Goal: Use online tool/utility: Utilize a website feature to perform a specific function

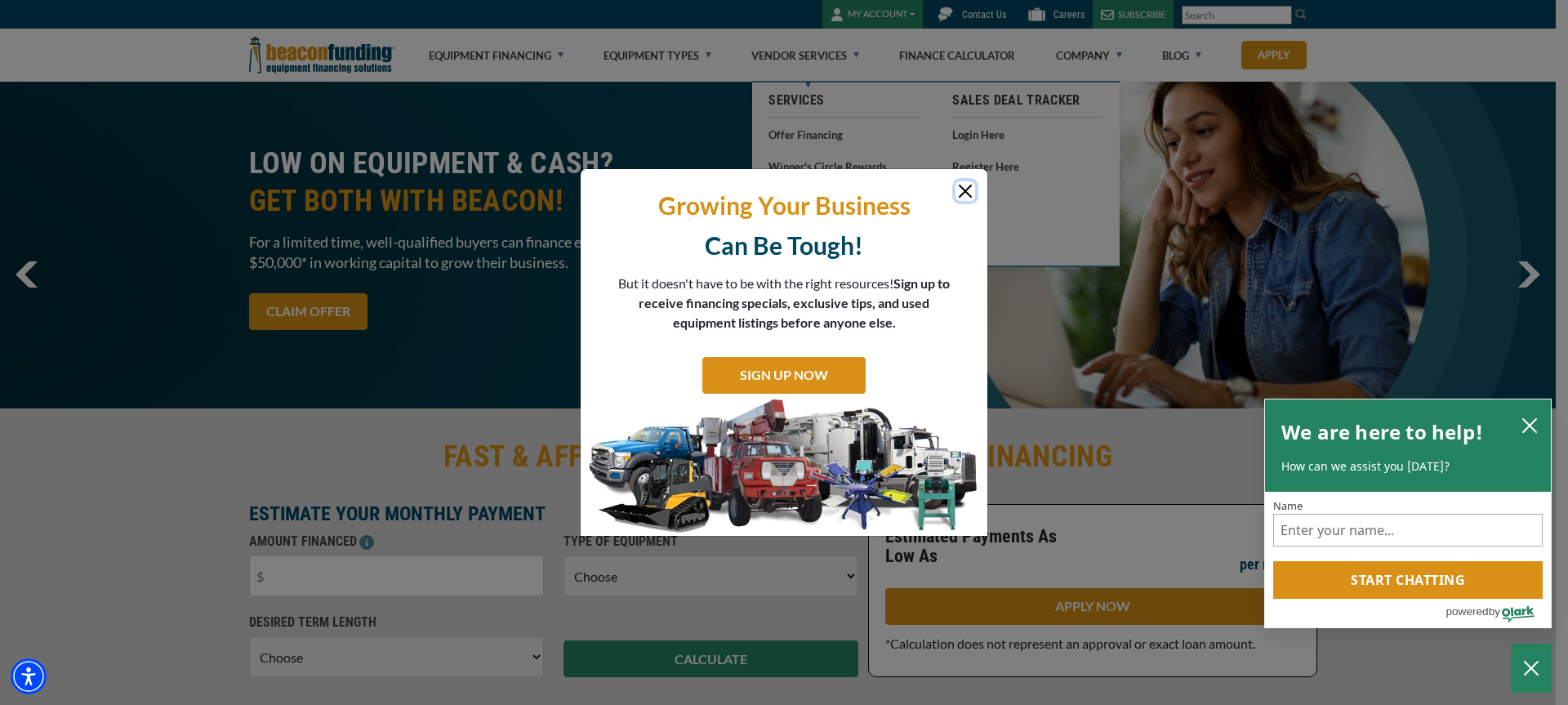
click at [967, 191] on button "Close" at bounding box center [966, 191] width 20 height 20
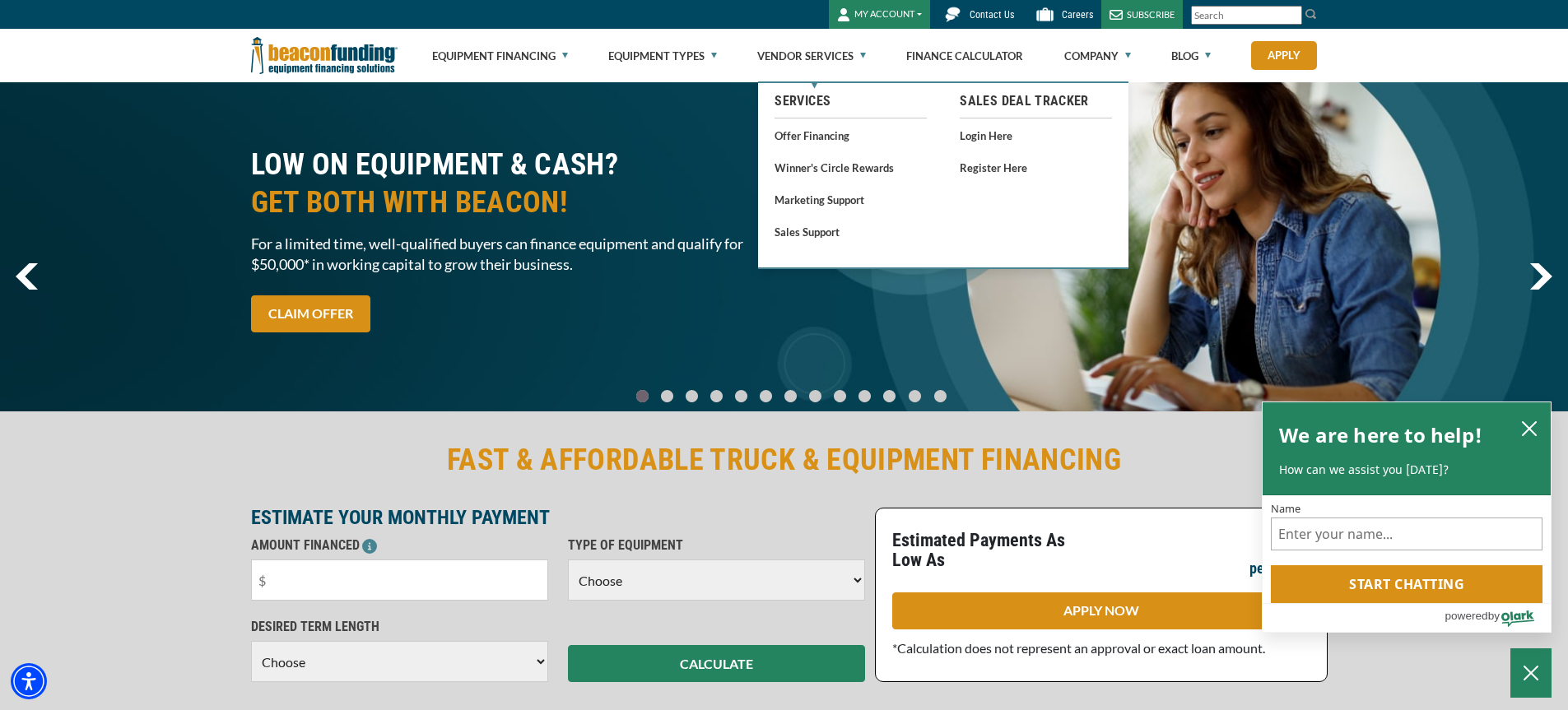
click at [1493, 258] on div "LOW ON EQUIPMENT & CASH? GET BOTH WITH BEACON! For a limited time, well-qualifi…" at bounding box center [784, 247] width 1568 height 329
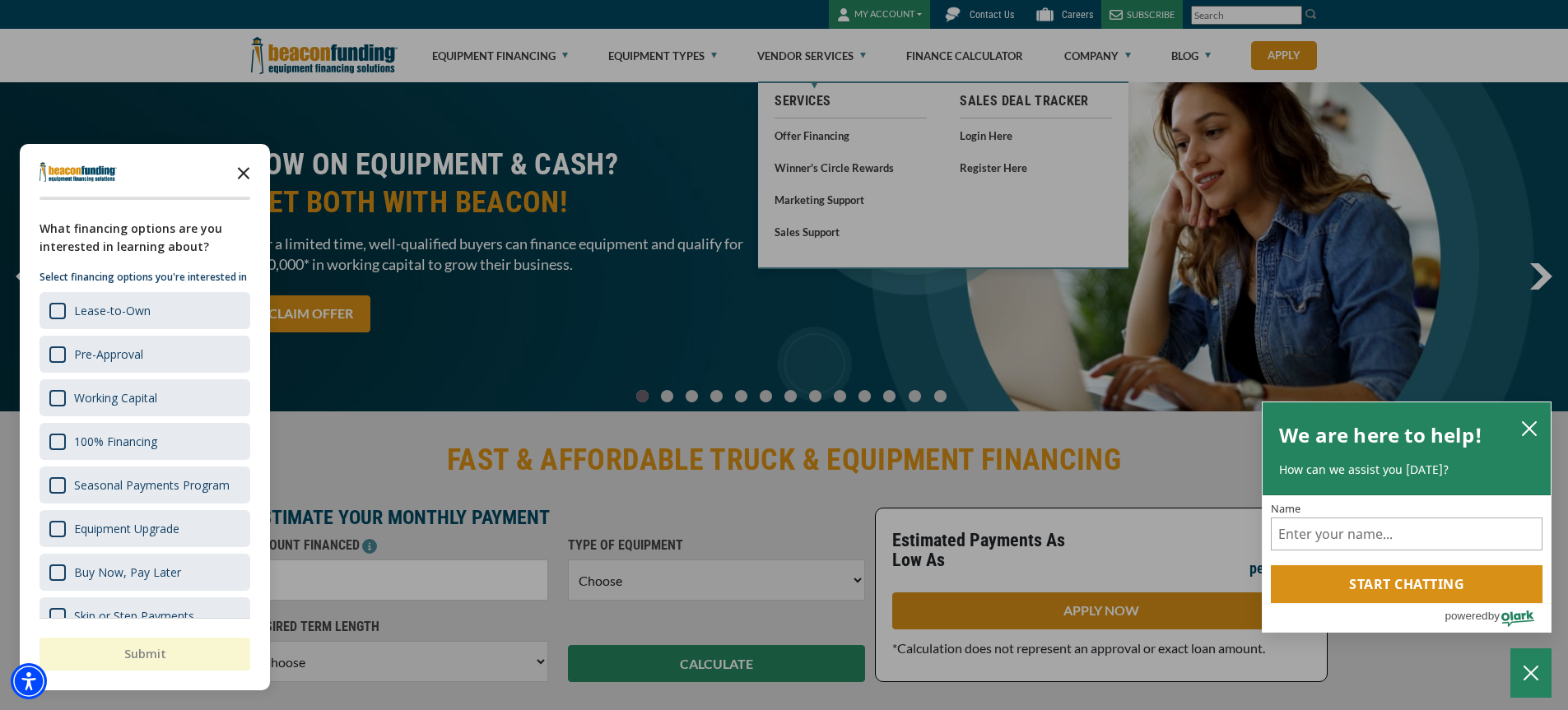
click at [243, 171] on icon "Close the survey" at bounding box center [243, 172] width 33 height 33
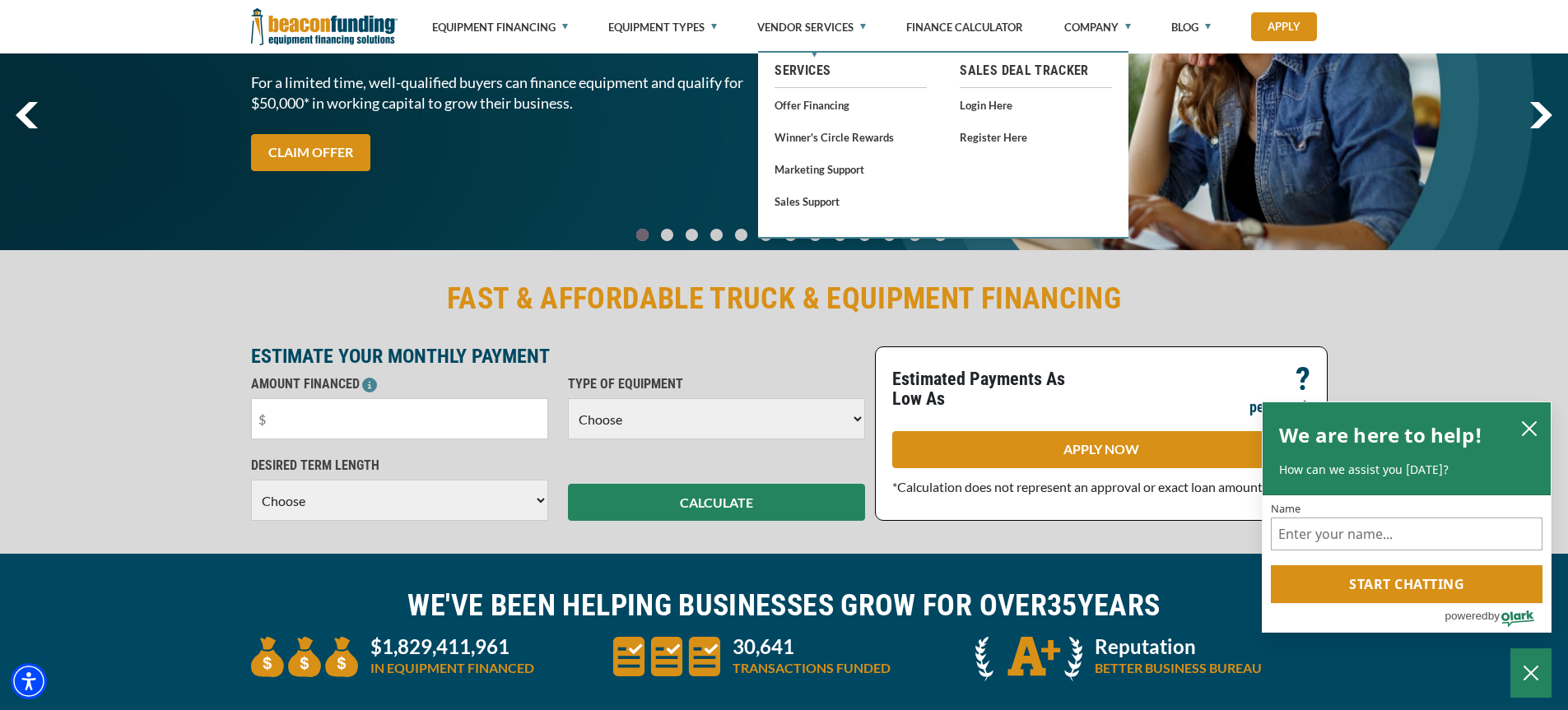
scroll to position [164, 0]
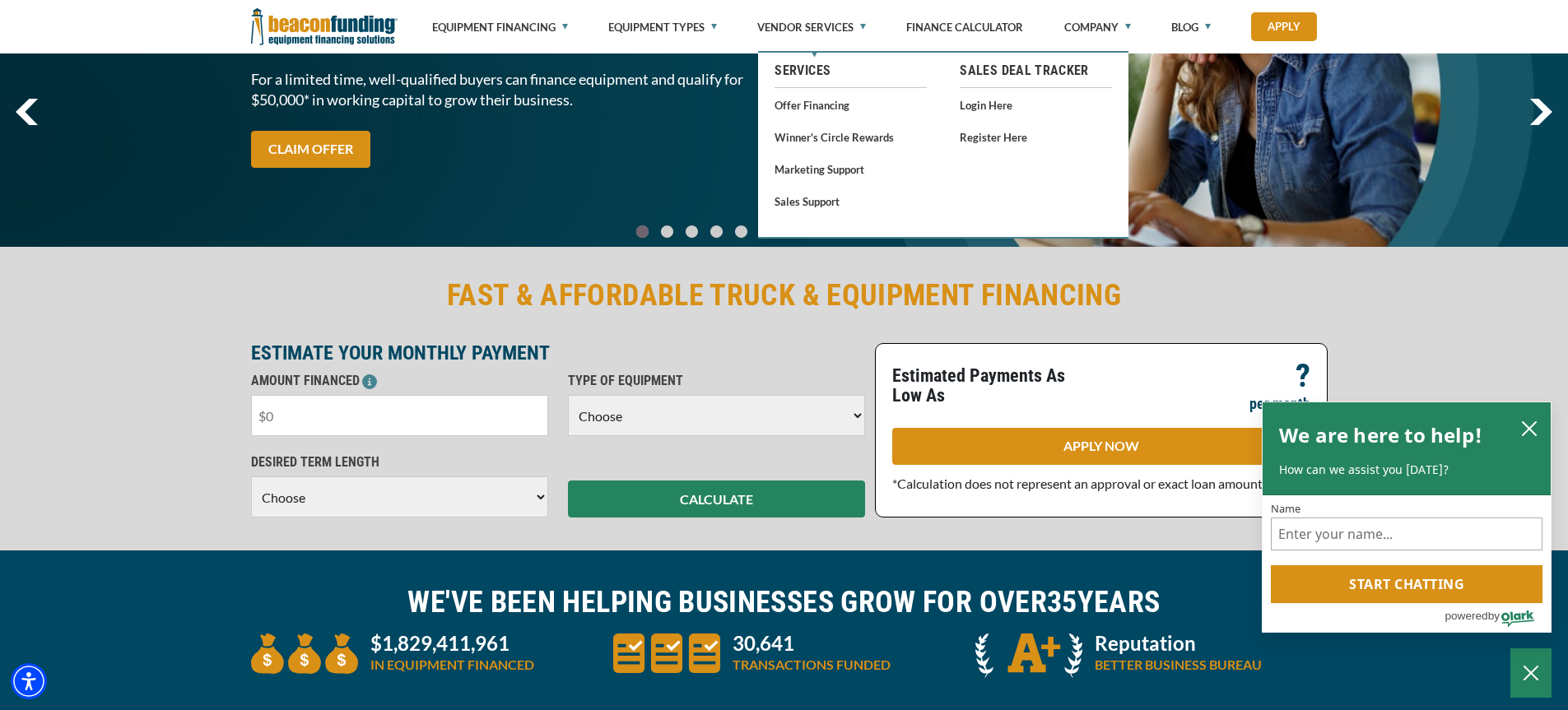
click at [398, 429] on input "text" at bounding box center [399, 416] width 297 height 42
type input "$26,000"
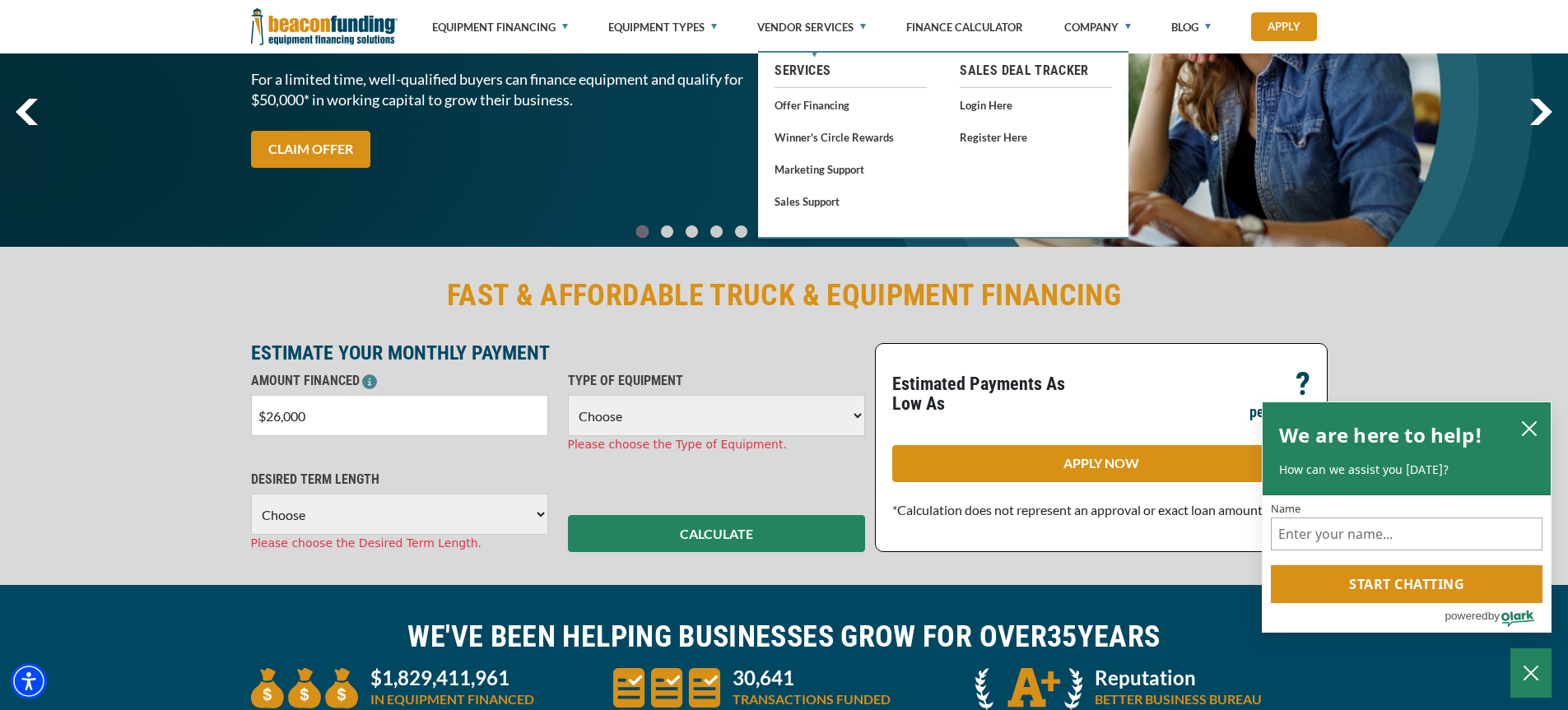
click at [686, 420] on select "Choose Backhoe Boom/Bucket Truck Chipper Commercial Mower Crane DTG/DTF Printin…" at bounding box center [717, 416] width 297 height 42
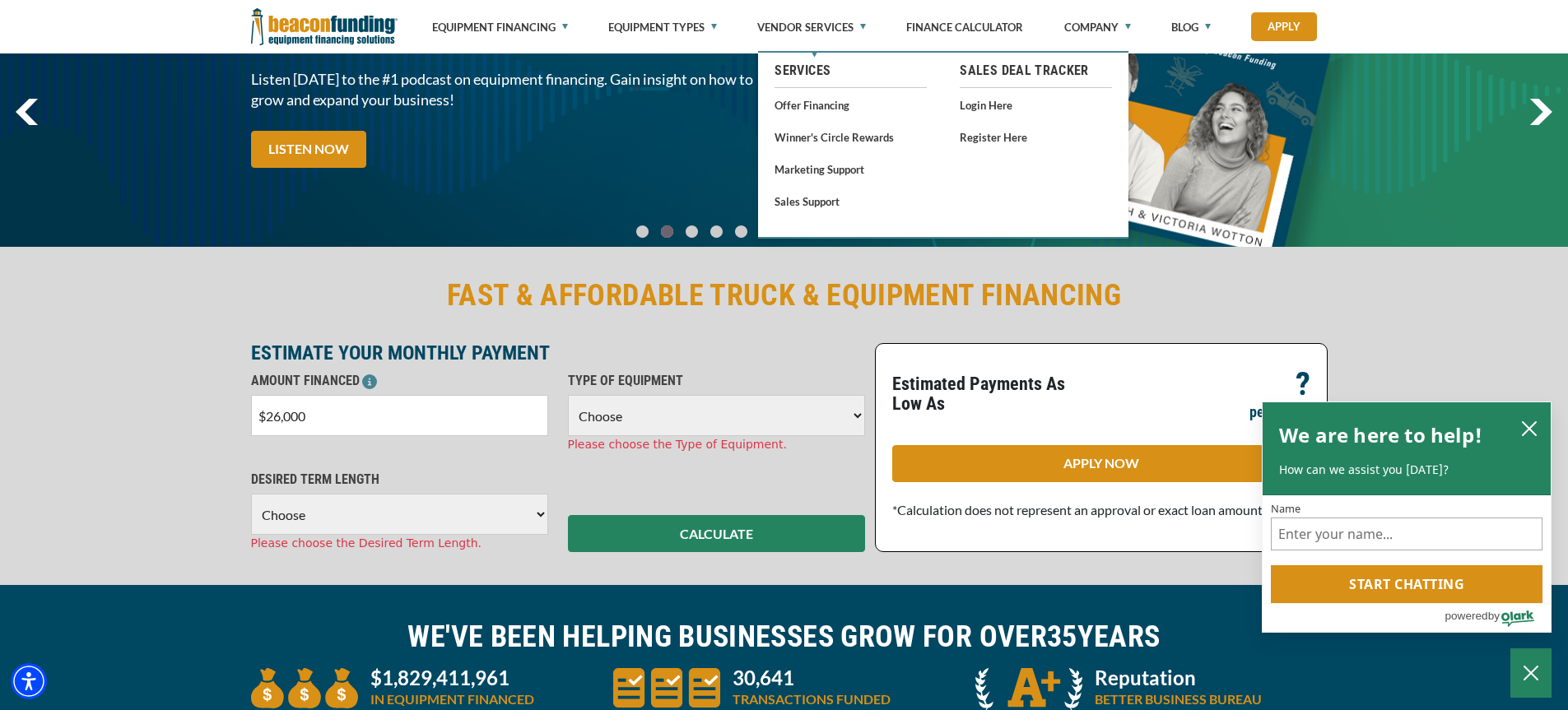
select select "1"
click at [568, 395] on select "Choose Backhoe Boom/Bucket Truck Chipper Commercial Mower Crane DTG/DTF Printin…" at bounding box center [717, 416] width 297 height 42
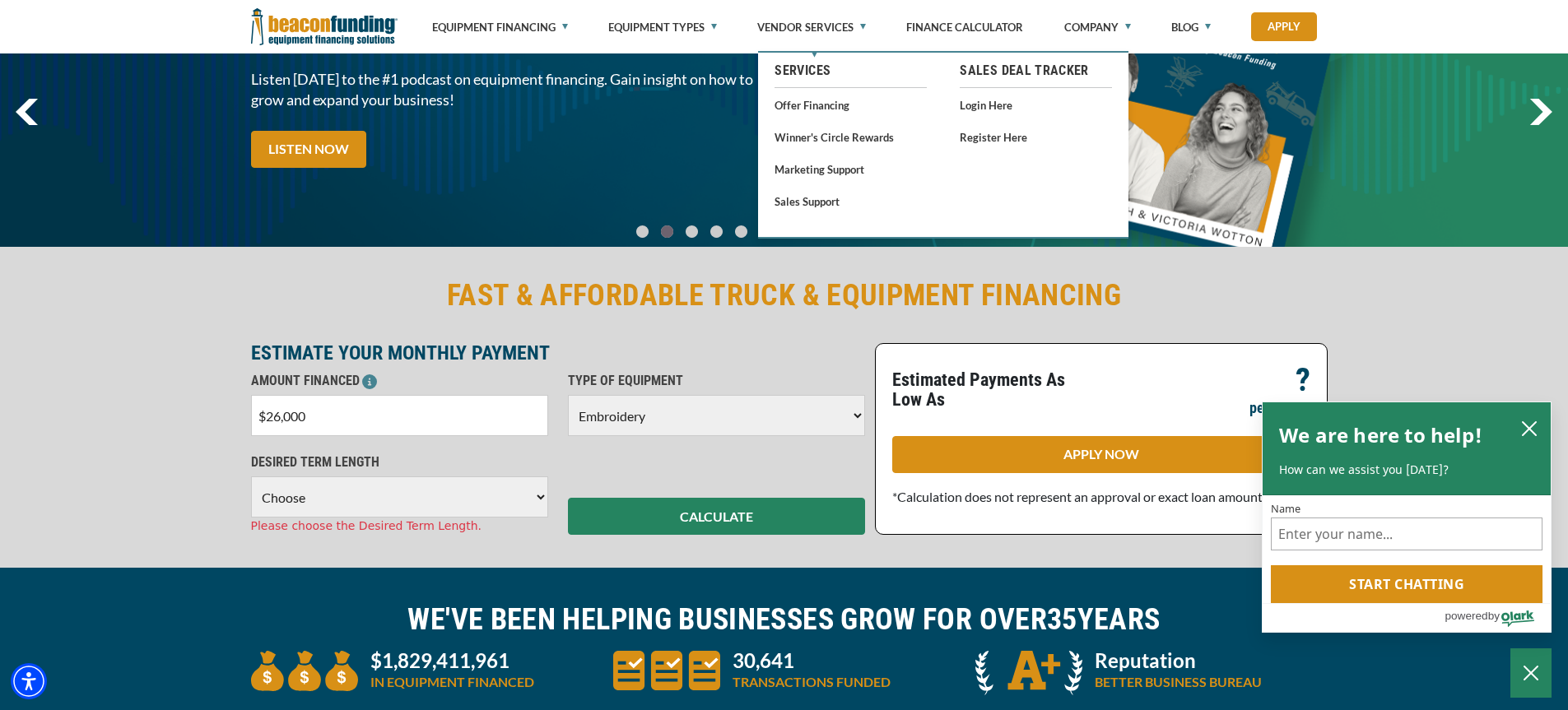
click at [369, 494] on select "Choose 36 Months 48 Months 60 Months" at bounding box center [399, 497] width 297 height 42
select select "48"
click at [251, 476] on select "Choose 36 Months 48 Months 60 Months" at bounding box center [399, 497] width 297 height 42
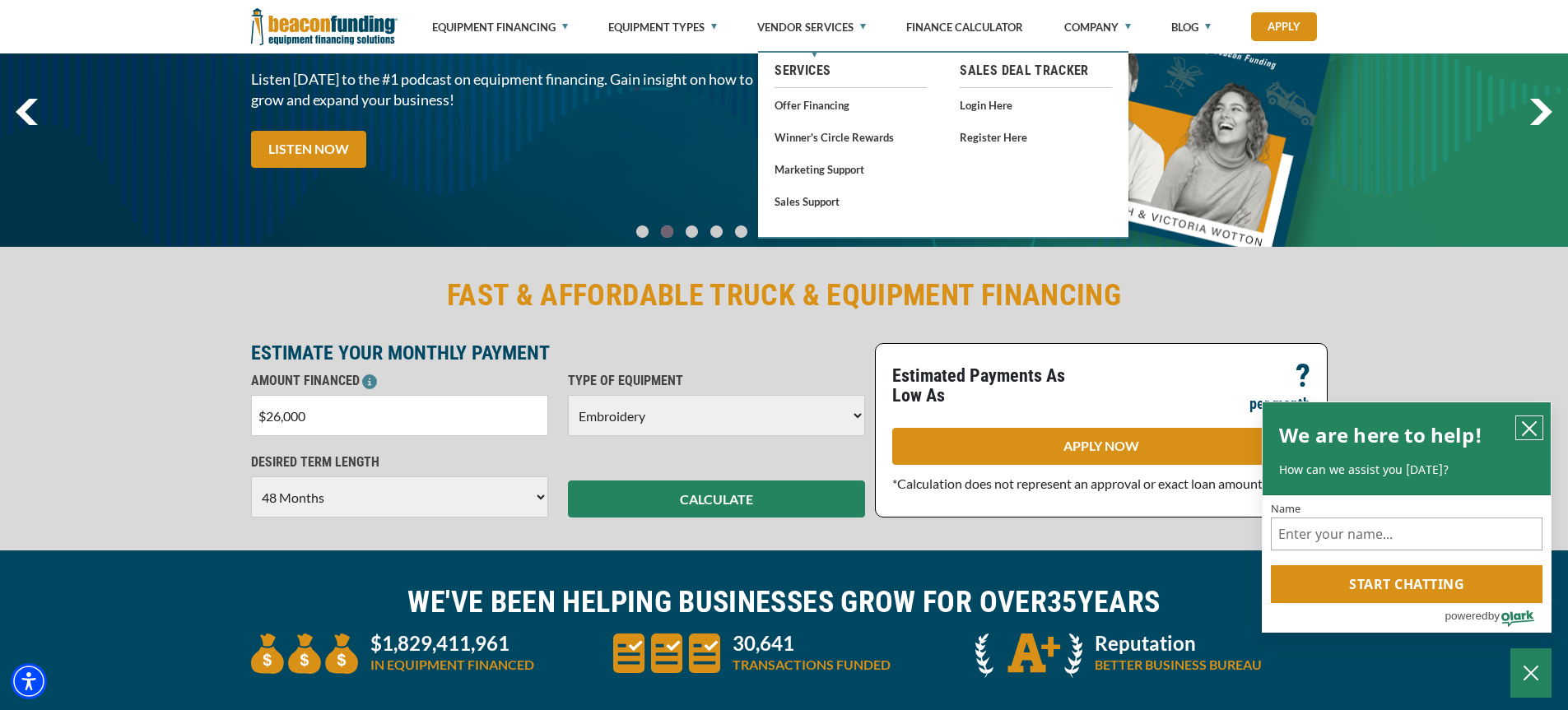
click at [1532, 426] on icon "close chatbox" at bounding box center [1529, 428] width 16 height 16
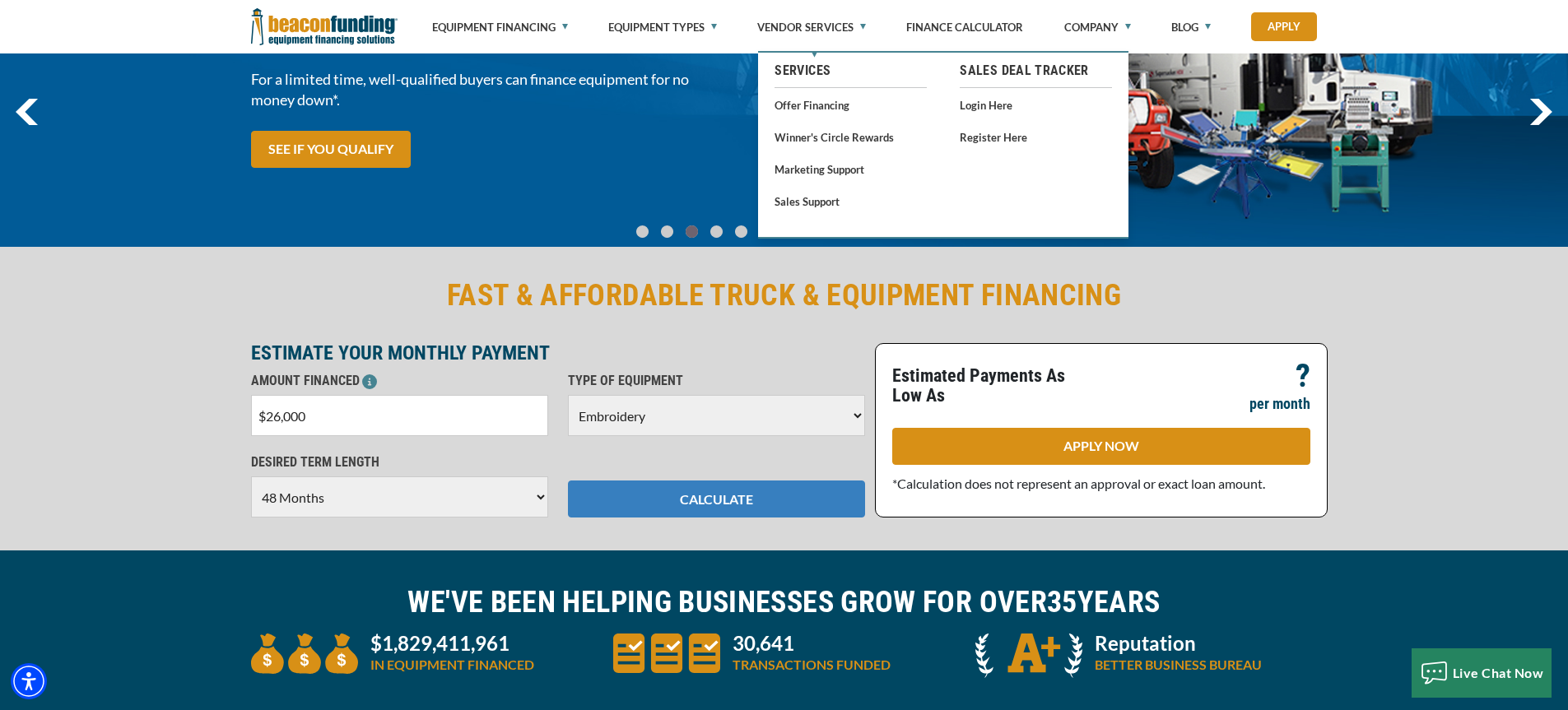
click at [746, 500] on button "CALCULATE" at bounding box center [717, 499] width 297 height 37
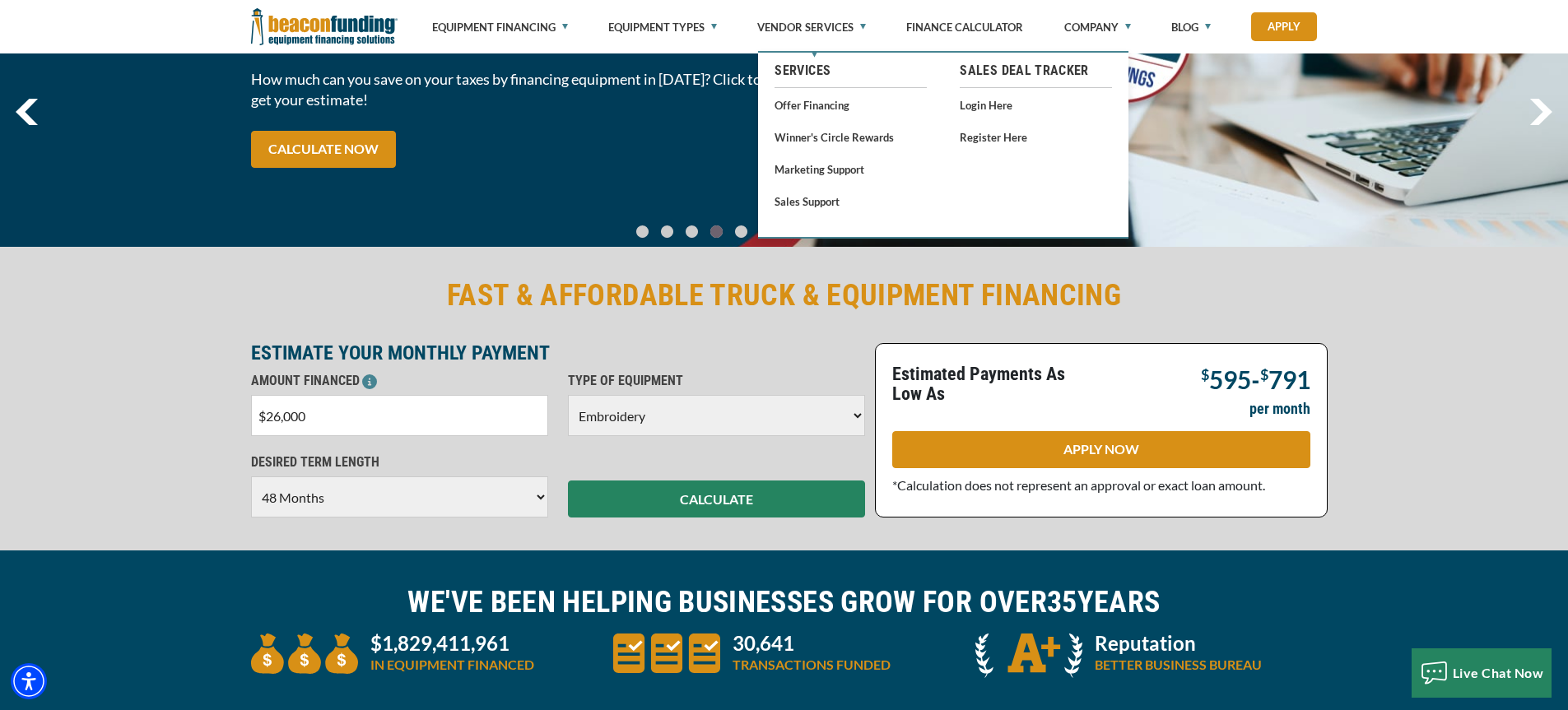
drag, startPoint x: 281, startPoint y: 413, endPoint x: 268, endPoint y: 411, distance: 13.2
click at [268, 411] on input "$26,000" at bounding box center [399, 416] width 297 height 42
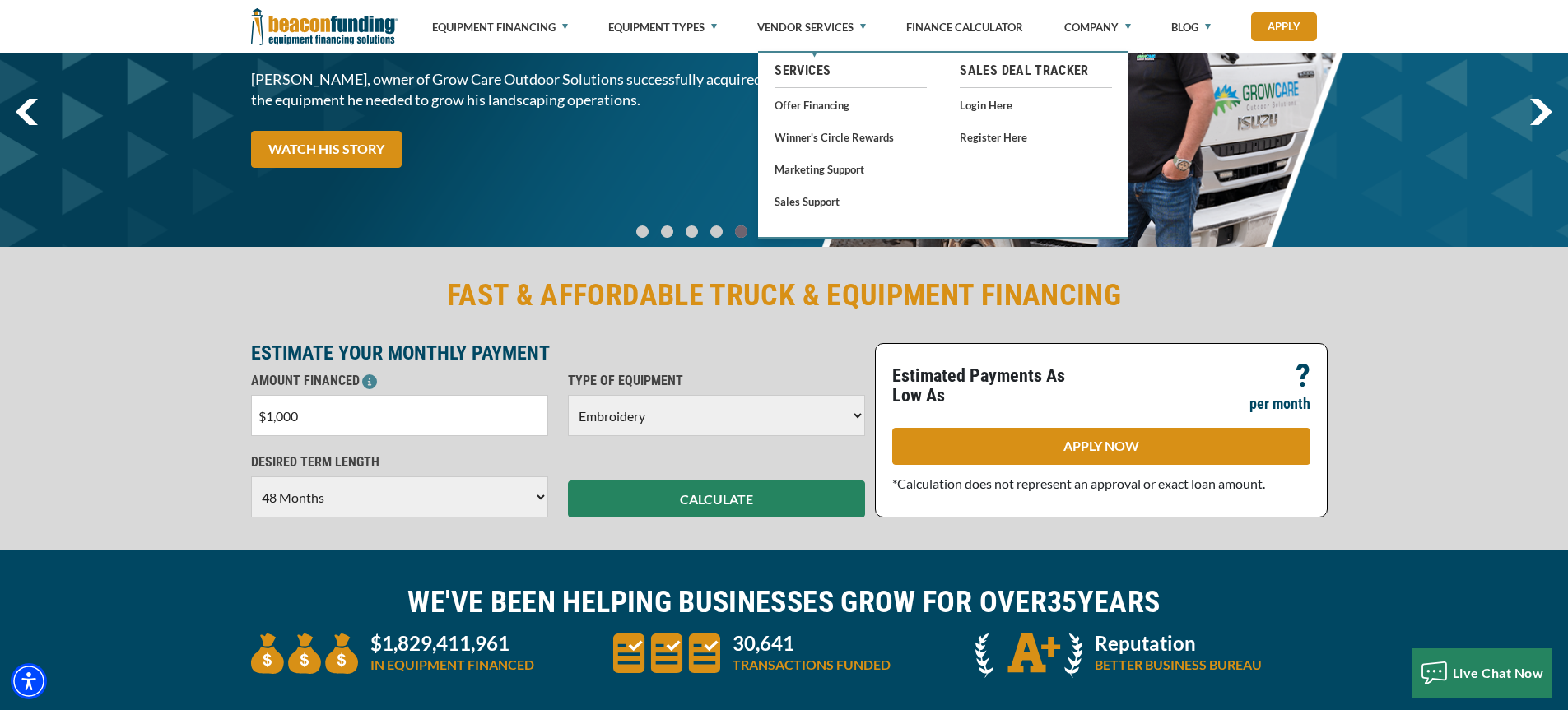
type input "$16,000"
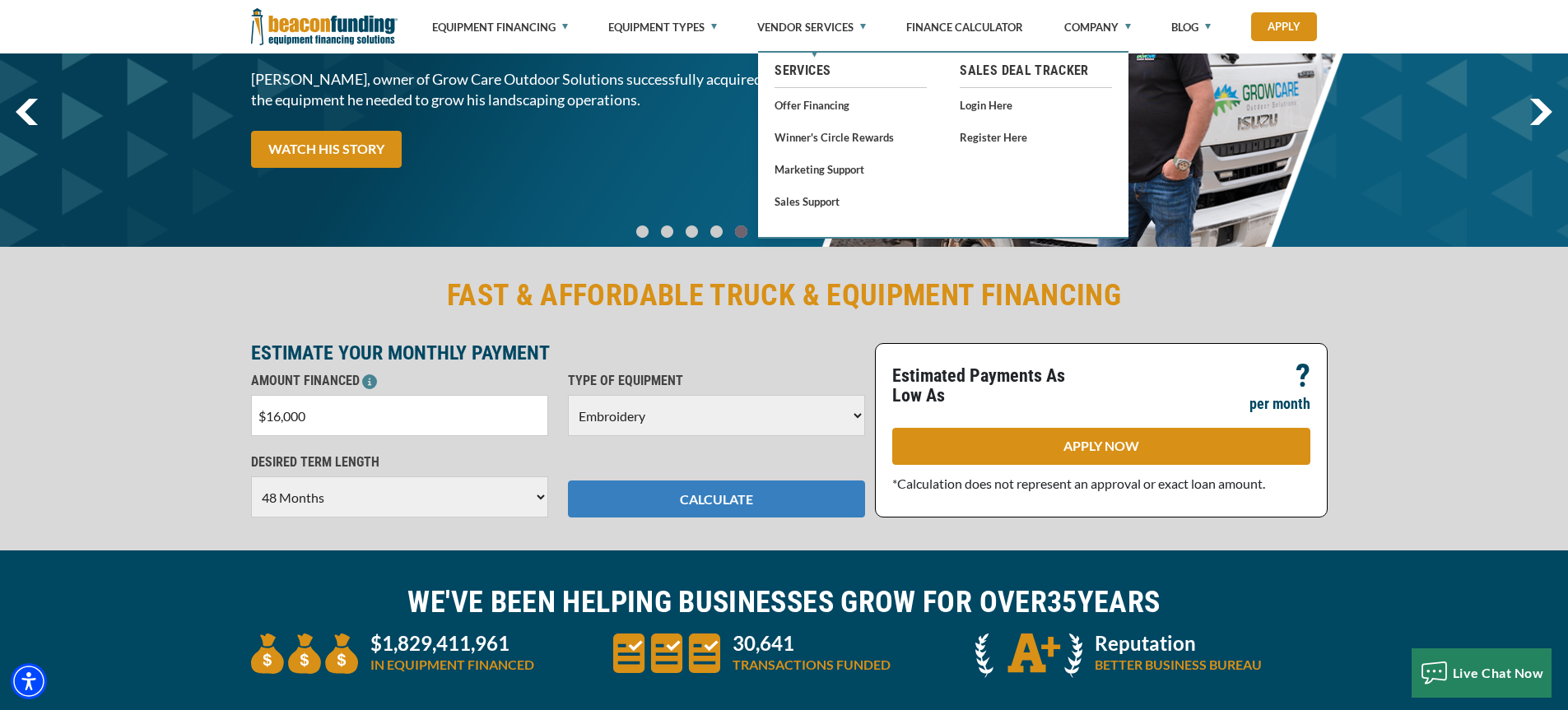
click at [777, 494] on button "CALCULATE" at bounding box center [717, 499] width 297 height 37
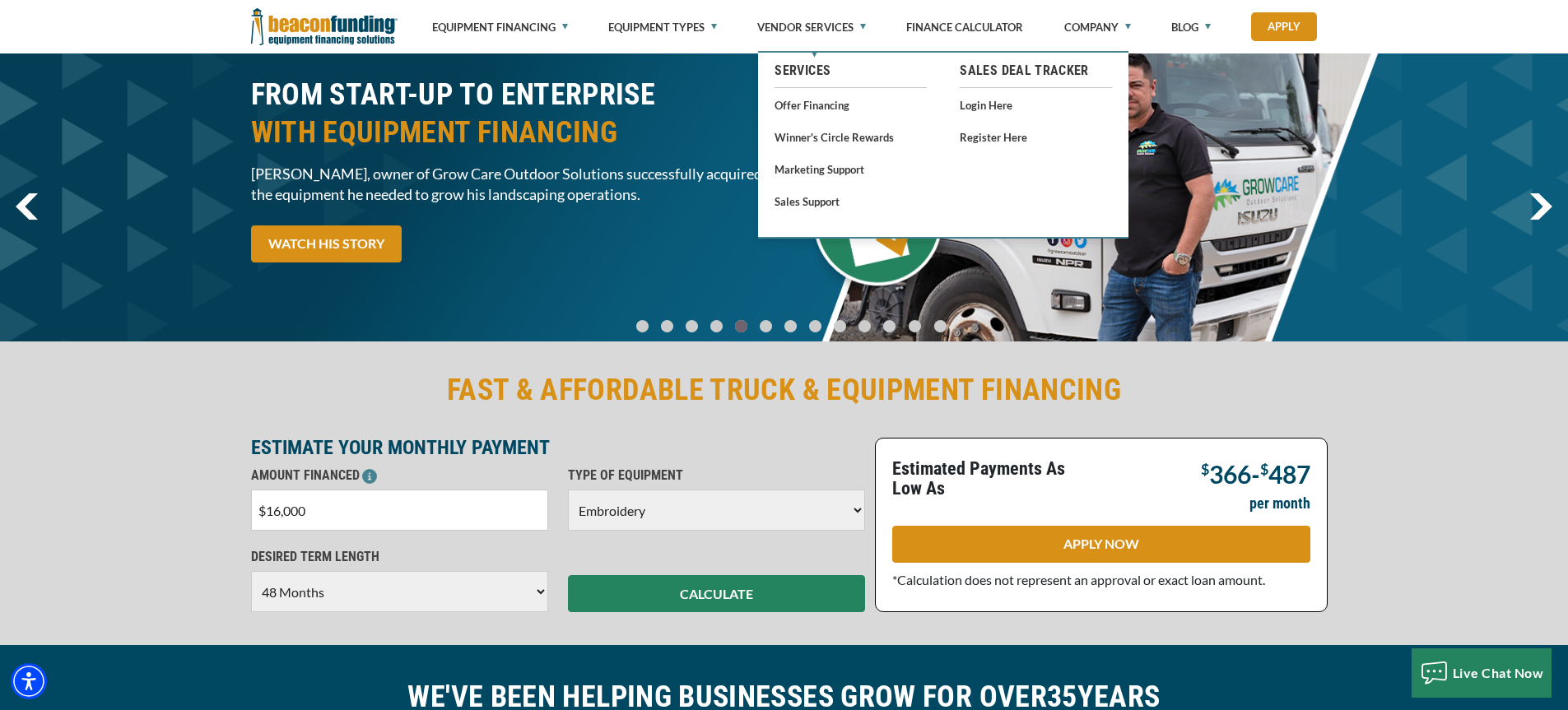
scroll to position [247, 0]
